Goal: Task Accomplishment & Management: Manage account settings

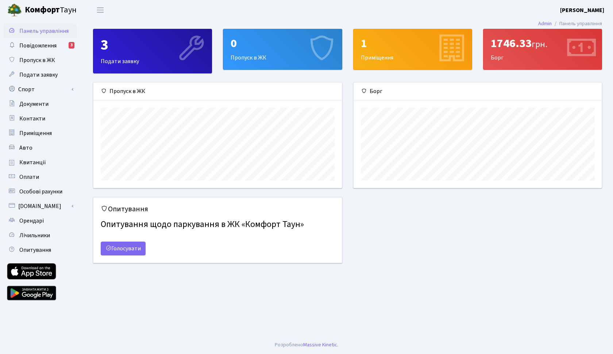
scroll to position [105, 248]
click at [142, 38] on div "3" at bounding box center [153, 45] width 104 height 18
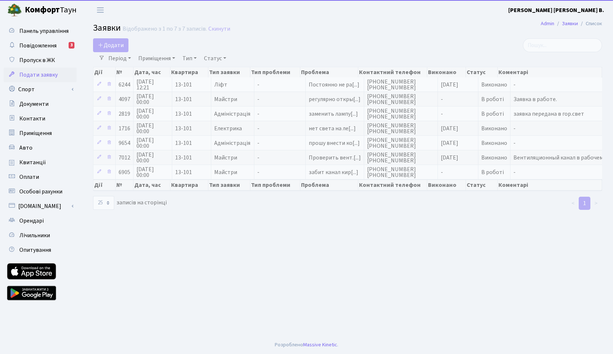
select select "25"
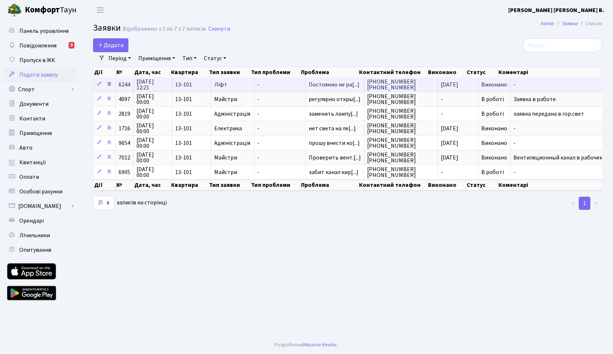
click at [108, 86] on icon at bounding box center [109, 83] width 5 height 5
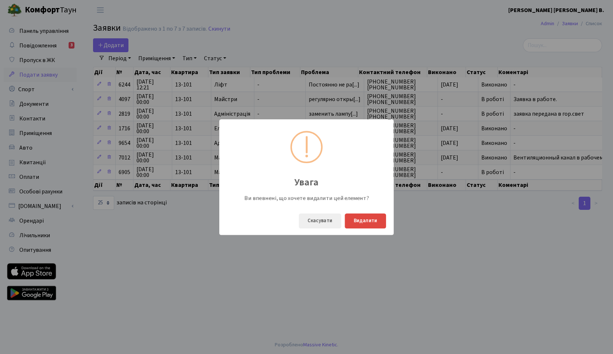
click at [370, 224] on button "Видалити" at bounding box center [365, 221] width 41 height 15
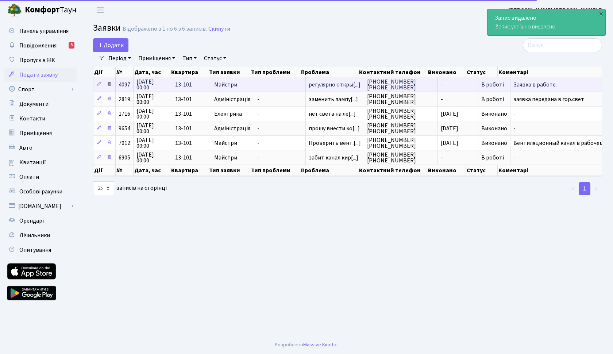
click at [113, 84] on link at bounding box center [109, 84] width 9 height 11
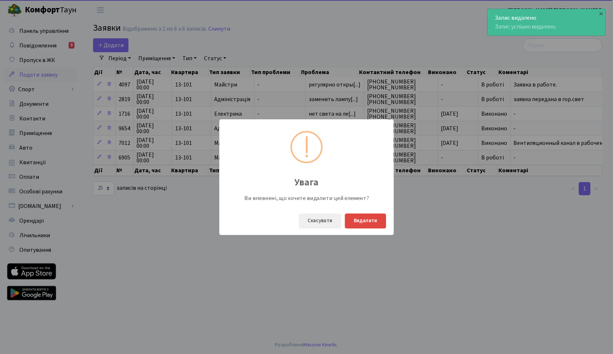
click at [353, 220] on button "Видалити" at bounding box center [365, 221] width 41 height 15
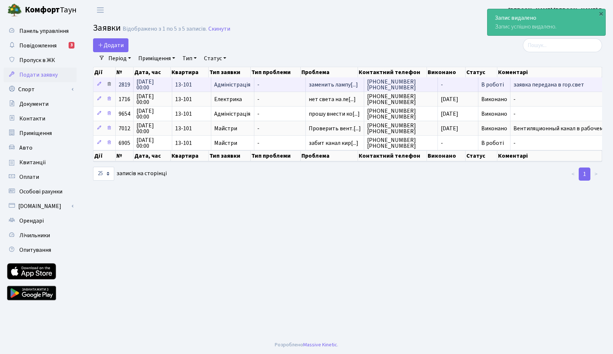
click at [111, 82] on icon at bounding box center [109, 83] width 5 height 5
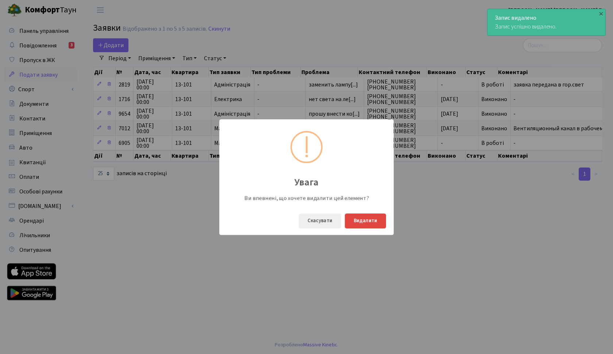
click at [369, 220] on button "Видалити" at bounding box center [365, 221] width 41 height 15
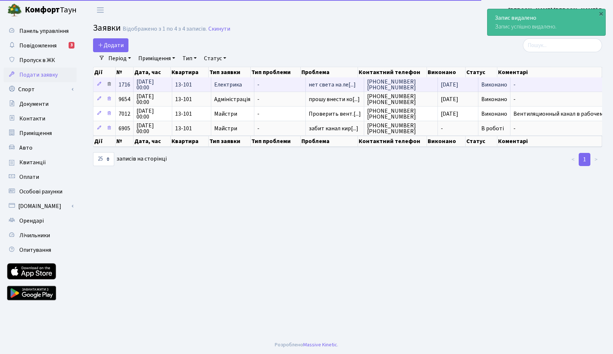
click at [111, 84] on icon at bounding box center [109, 83] width 5 height 5
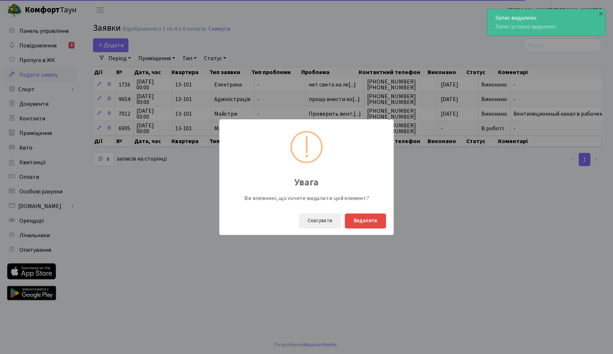
click at [369, 230] on div "Скасувати Видалити" at bounding box center [306, 221] width 174 height 28
click at [369, 222] on button "Видалити" at bounding box center [365, 221] width 41 height 15
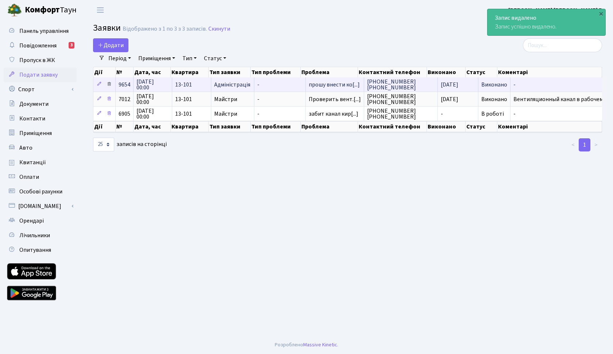
click at [110, 83] on icon at bounding box center [109, 83] width 5 height 5
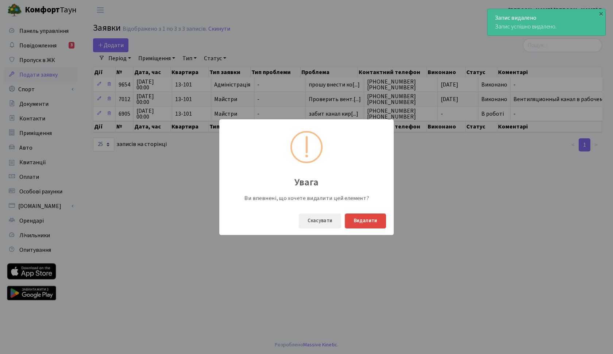
click at [355, 221] on button "Видалити" at bounding box center [365, 221] width 41 height 15
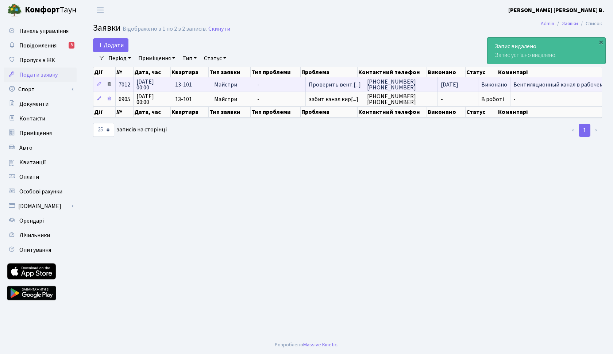
click at [110, 85] on icon at bounding box center [109, 83] width 5 height 5
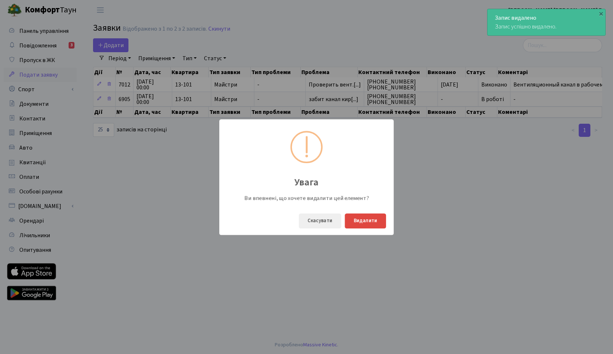
click at [352, 220] on button "Видалити" at bounding box center [365, 221] width 41 height 15
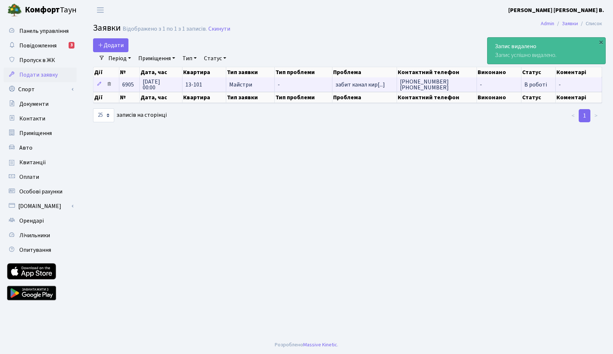
click at [111, 84] on icon at bounding box center [109, 83] width 5 height 5
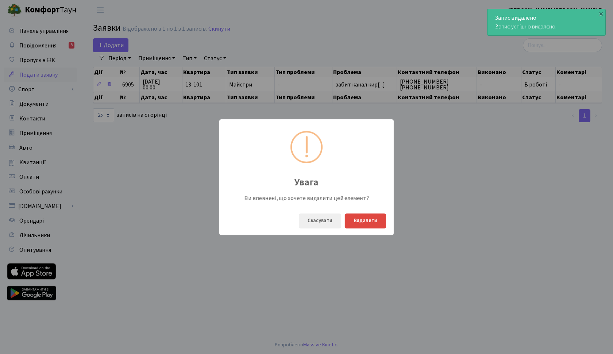
click at [355, 216] on button "Видалити" at bounding box center [365, 221] width 41 height 15
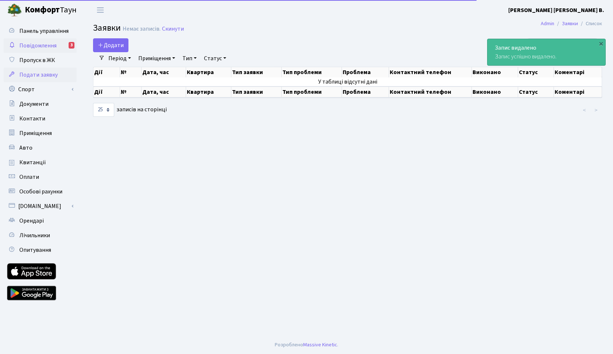
click at [53, 42] on span "Повідомлення" at bounding box center [37, 46] width 37 height 8
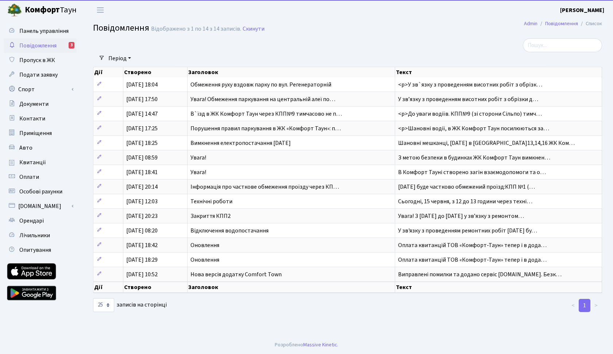
select select "25"
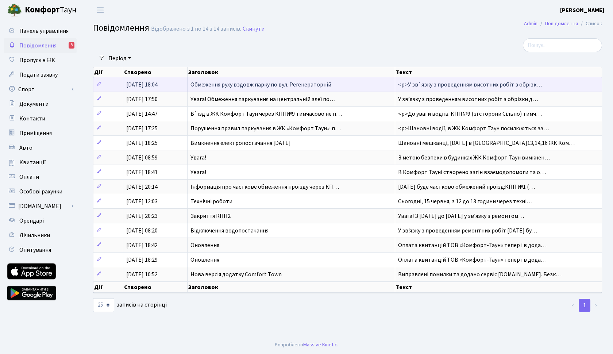
click at [257, 82] on span "Обмеження руху вздовж парку по вул. Регенераторній" at bounding box center [261, 85] width 141 height 8
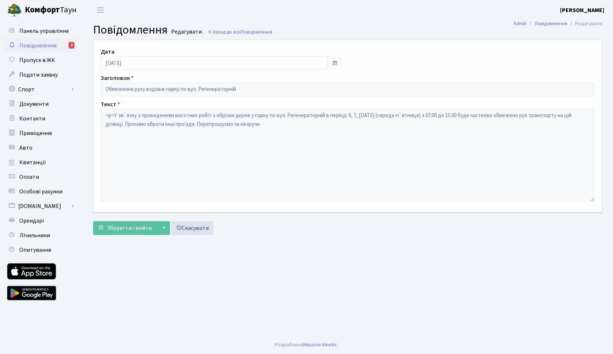
click at [62, 46] on link "Повідомлення 2" at bounding box center [40, 45] width 73 height 15
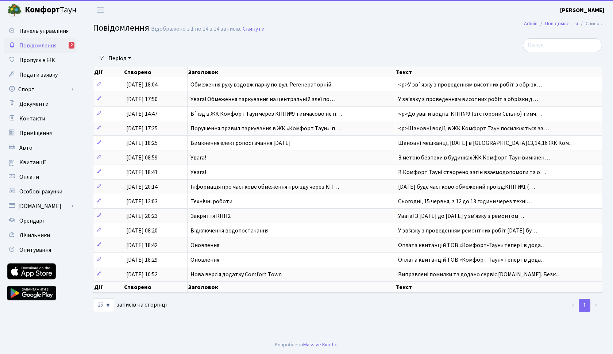
select select "25"
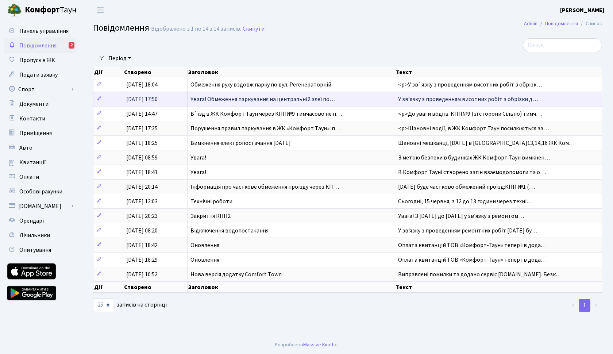
click at [146, 97] on span "[DATE] 17:50" at bounding box center [141, 99] width 31 height 8
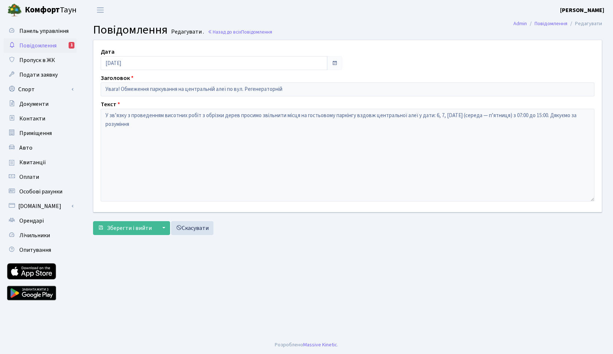
click at [42, 45] on span "Повідомлення" at bounding box center [37, 46] width 37 height 8
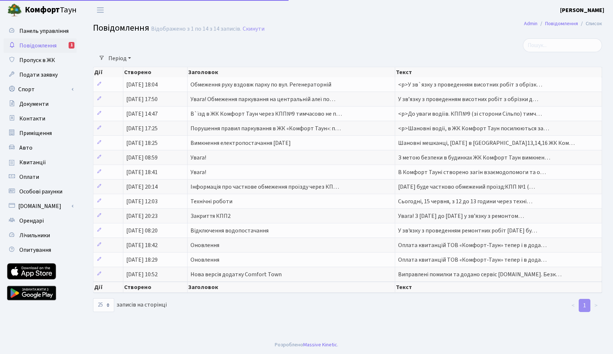
select select "25"
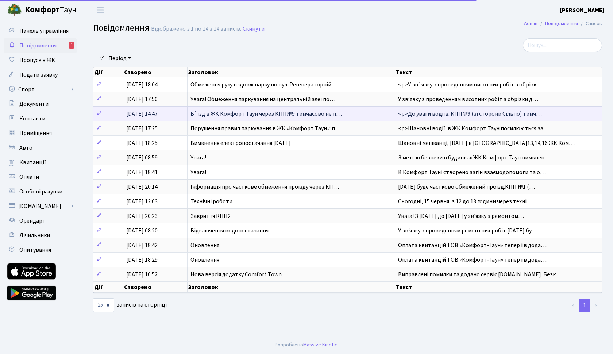
click at [139, 112] on span "[DATE] 14:47" at bounding box center [141, 114] width 31 height 8
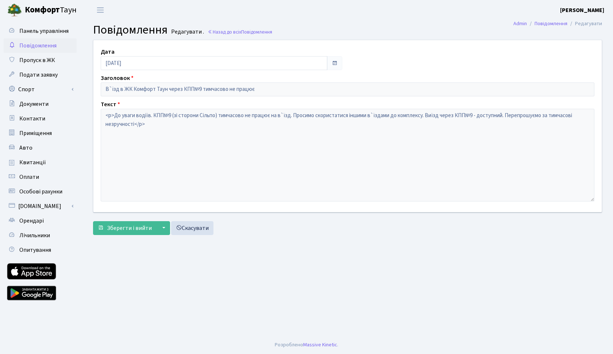
click at [34, 48] on span "Повідомлення" at bounding box center [37, 46] width 37 height 8
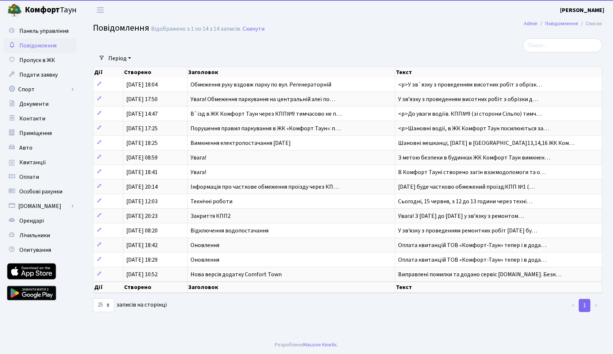
select select "25"
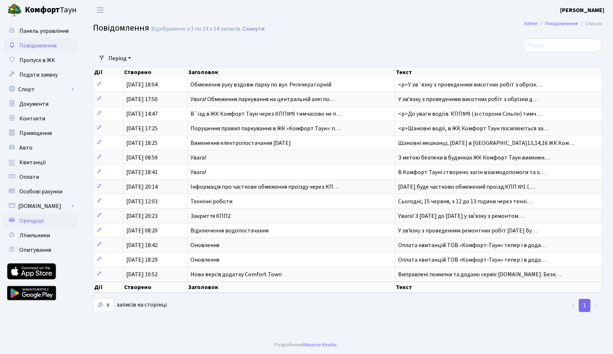
click at [30, 222] on span "Орендарі" at bounding box center [31, 221] width 24 height 8
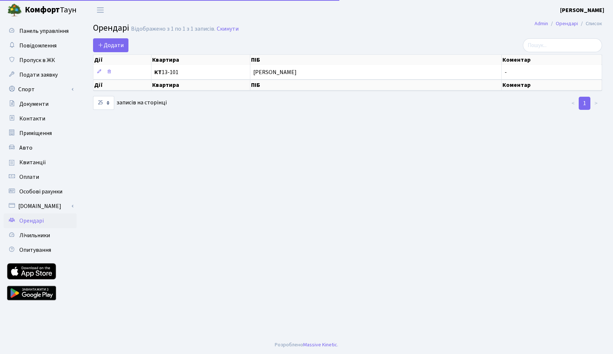
select select "25"
click at [27, 153] on link "Авто" at bounding box center [40, 148] width 73 height 15
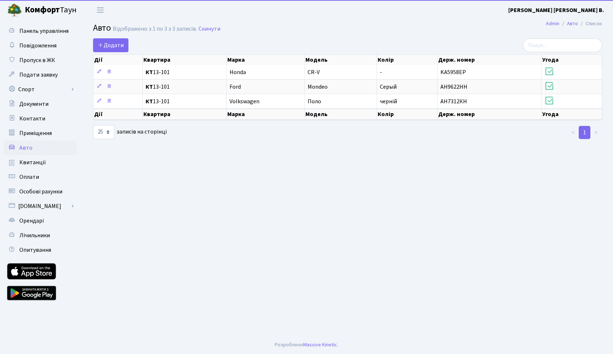
select select "25"
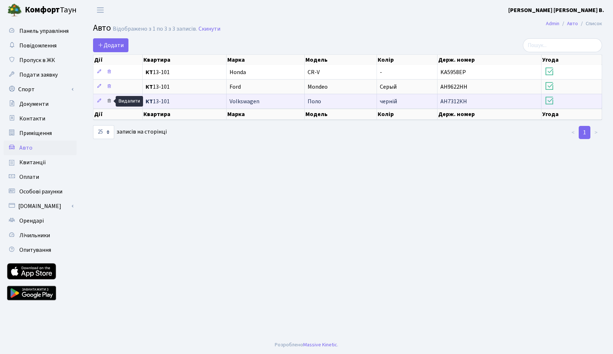
click at [108, 102] on icon at bounding box center [109, 100] width 5 height 5
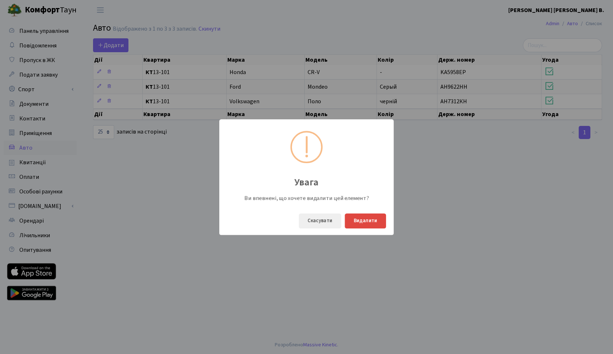
click at [365, 222] on button "Видалити" at bounding box center [365, 221] width 41 height 15
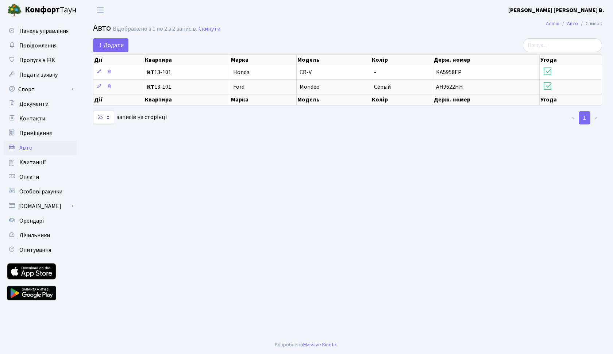
click at [590, 9] on b "[PERSON_NAME] [PERSON_NAME] В." at bounding box center [556, 10] width 96 height 8
click at [547, 42] on link "Вийти" at bounding box center [567, 39] width 73 height 11
